Goal: Find specific page/section: Find specific page/section

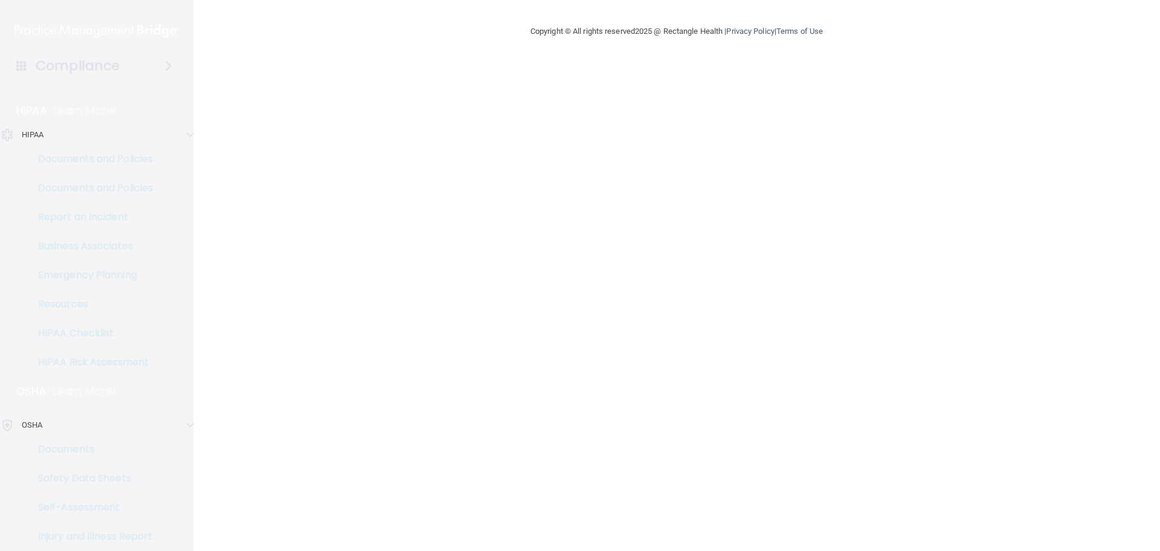
click at [604, 310] on main "Copyright © All rights reserved 2025 @ Rectangle Health | Privacy Policy | Term…" at bounding box center [676, 275] width 967 height 551
click at [71, 69] on h4 "Compliance" at bounding box center [78, 65] width 84 height 17
click at [165, 67] on span at bounding box center [168, 66] width 7 height 15
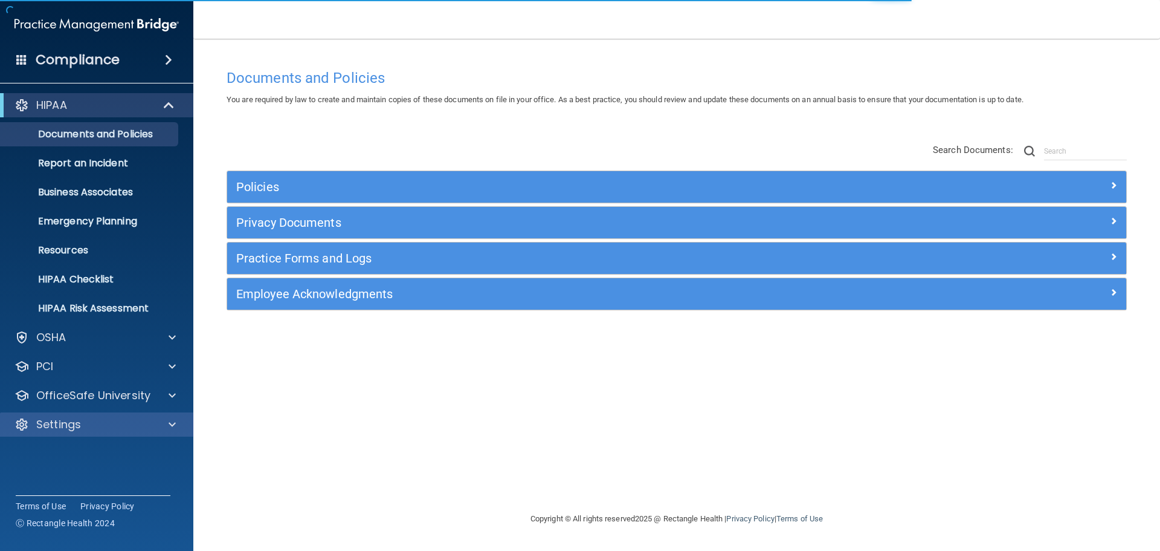
click at [58, 431] on div "Settings" at bounding box center [97, 424] width 194 height 24
click at [170, 428] on span at bounding box center [172, 424] width 7 height 15
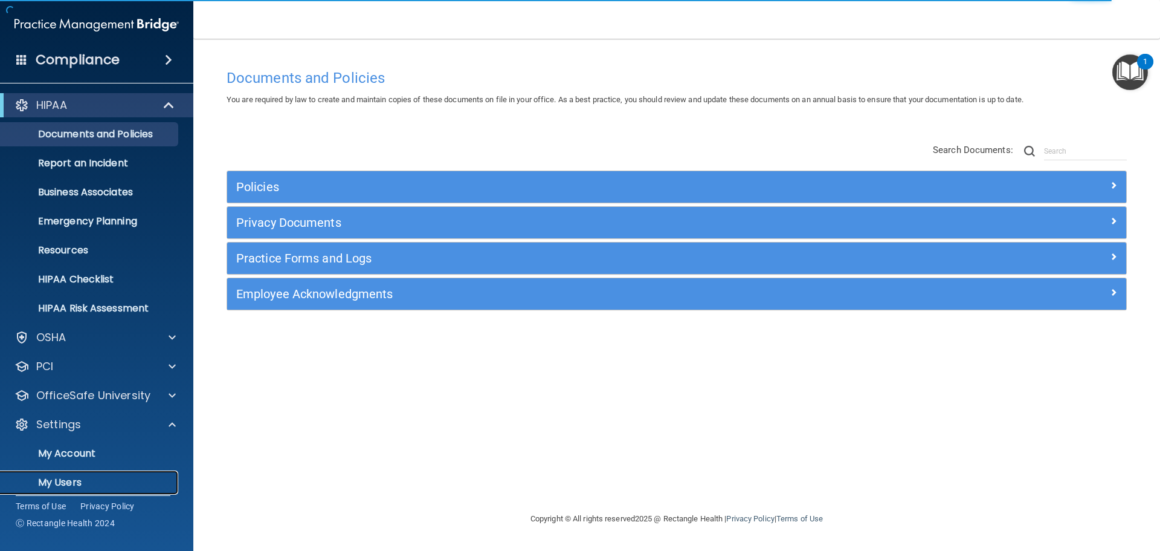
click at [66, 482] on p "My Users" at bounding box center [90, 482] width 165 height 12
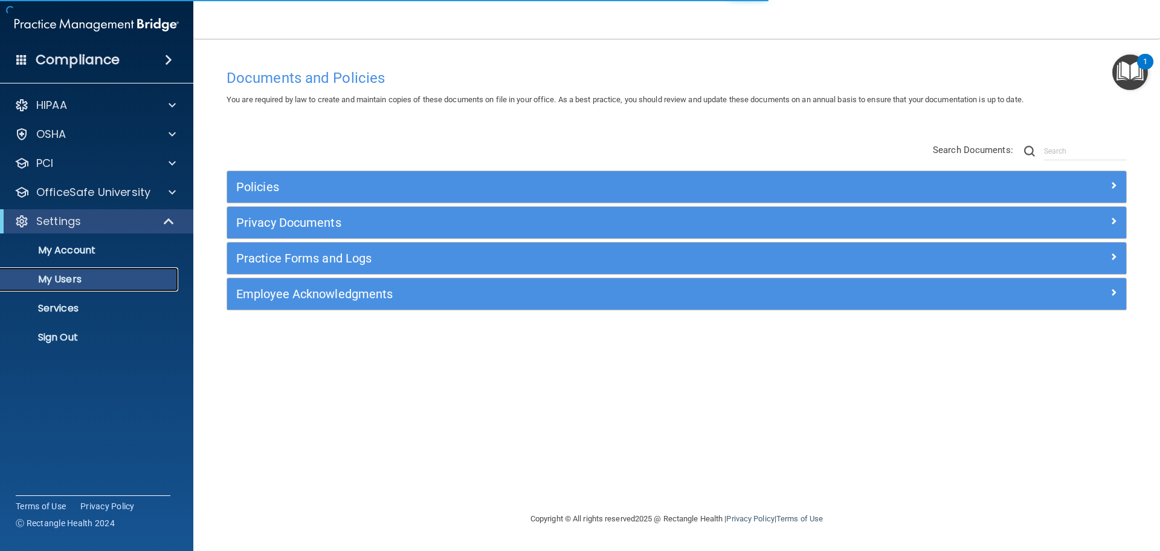
select select "20"
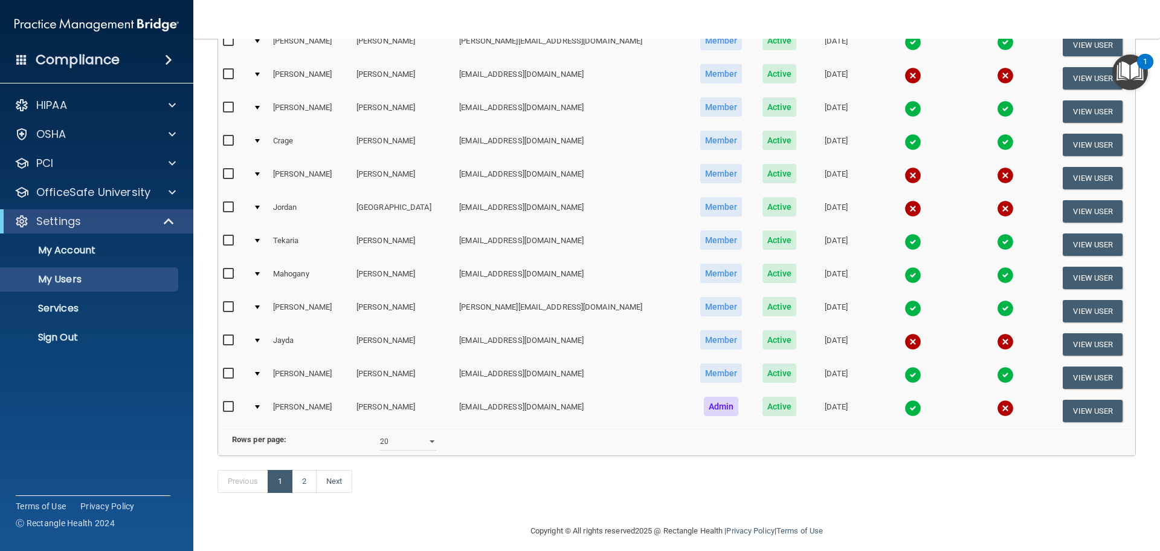
scroll to position [423, 0]
click at [301, 492] on link "2" at bounding box center [304, 480] width 25 height 23
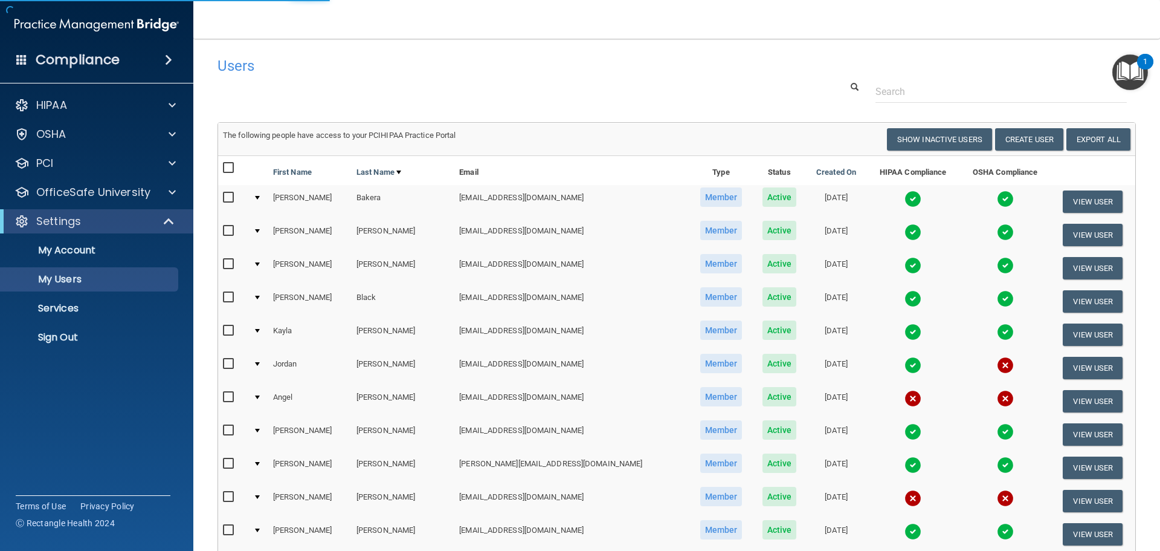
select select "20"
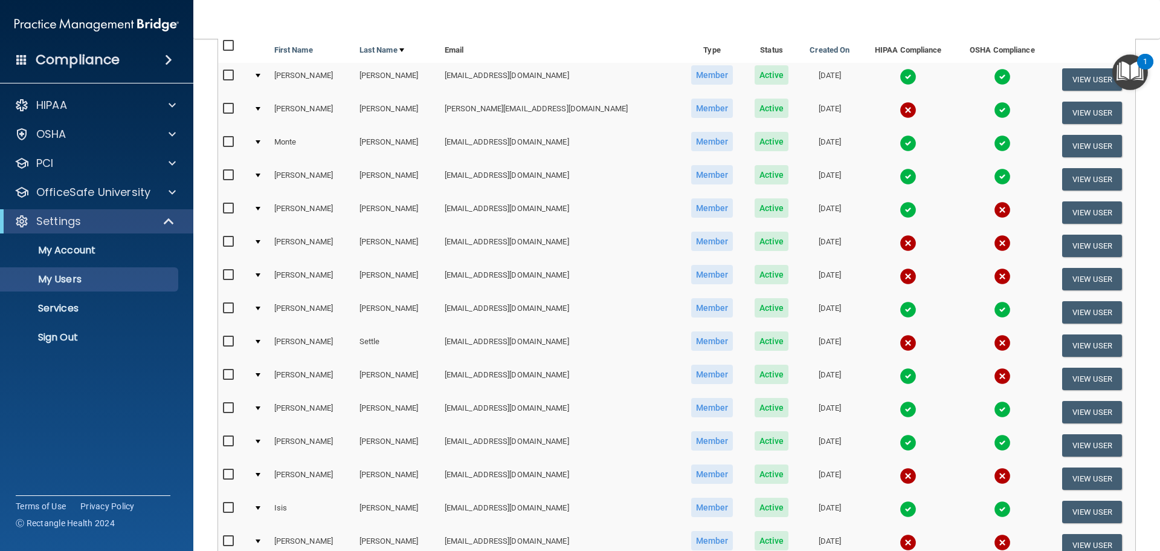
scroll to position [181, 0]
